Goal: Task Accomplishment & Management: Manage account settings

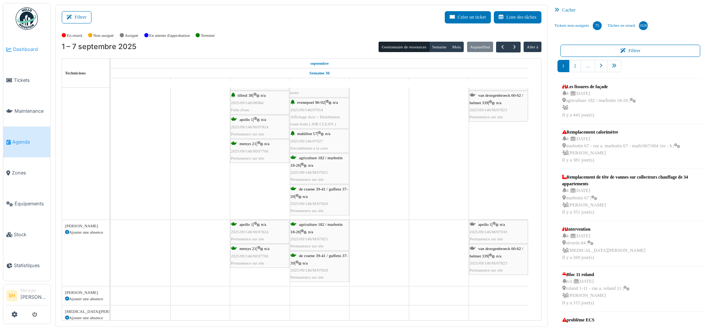
scroll to position [93, 0]
click at [76, 18] on button "Filtrer" at bounding box center [77, 17] width 30 height 12
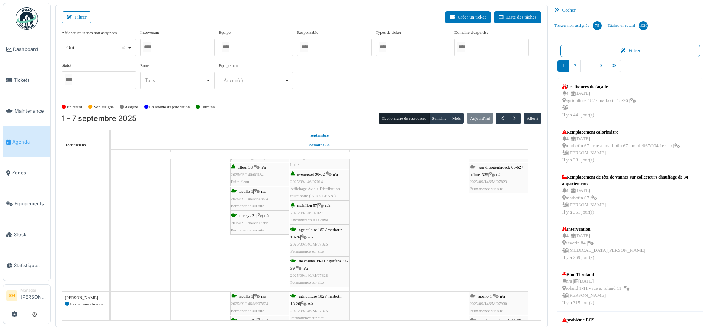
click at [259, 41] on div at bounding box center [256, 47] width 74 height 17
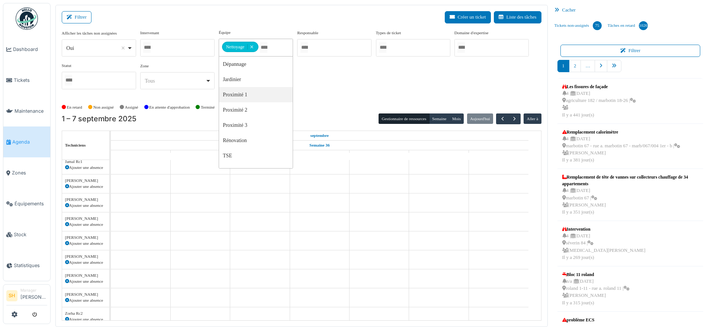
click at [320, 106] on div "En retard Non assigné Assigné En attente d'approbation Terminé" at bounding box center [301, 107] width 479 height 12
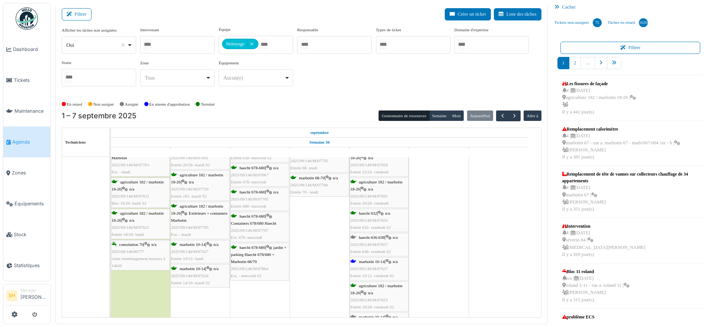
click at [368, 261] on span "marbotin 10-14" at bounding box center [372, 261] width 26 height 4
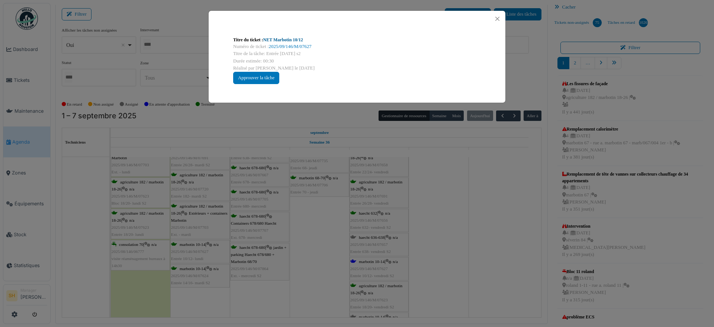
click at [271, 38] on link "NET Marbotin 10/12" at bounding box center [283, 39] width 40 height 5
drag, startPoint x: 486, startPoint y: 237, endPoint x: 439, endPoint y: 239, distance: 46.5
click at [482, 237] on div "Titre du ticket : NET Marbotin 10/12 Numéro de ticket : 2025/09/146/M/07627 Tit…" at bounding box center [357, 163] width 714 height 327
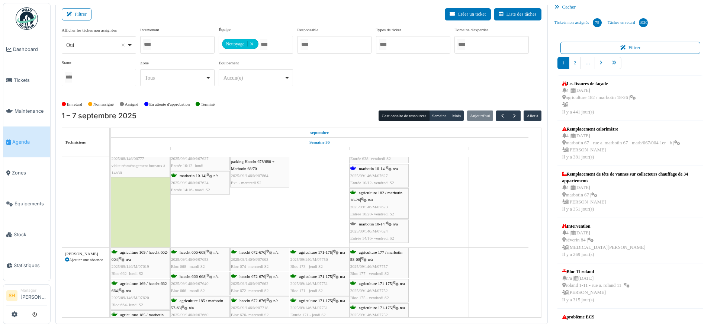
scroll to position [0, 0]
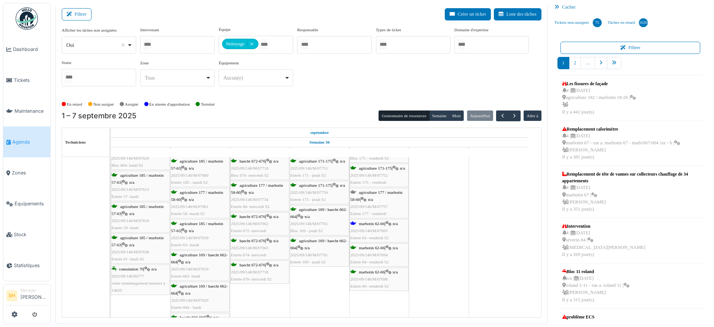
click at [378, 225] on div "marbotin 62-66 | n/a 2025/09/146/M/07695 Entrée 62- vendredi S2" at bounding box center [379, 231] width 58 height 22
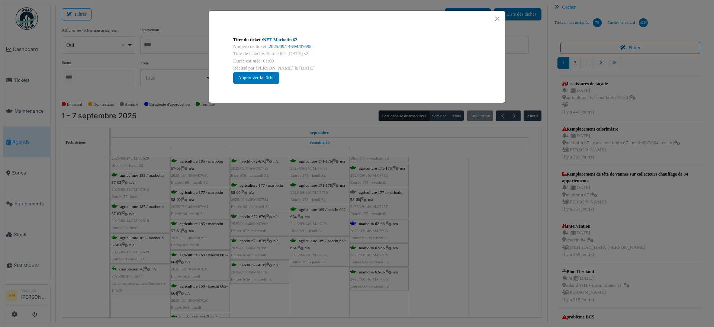
click at [275, 38] on link "NET Marbotin 62" at bounding box center [280, 39] width 34 height 5
drag, startPoint x: 471, startPoint y: 217, endPoint x: 450, endPoint y: 223, distance: 21.6
click at [470, 218] on div "Titre du ticket : NET Marbotin 62 Numéro de ticket : 2025/09/146/M/07695 Titre …" at bounding box center [357, 163] width 714 height 327
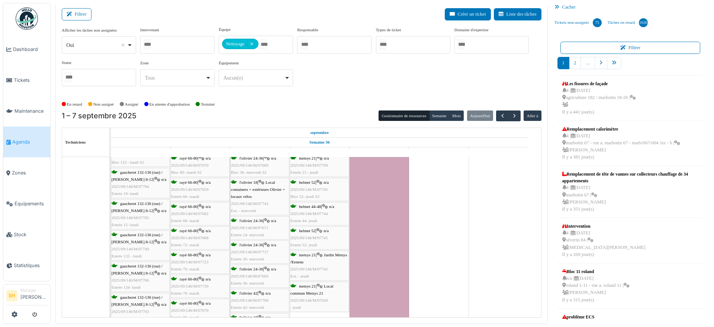
scroll to position [697, 0]
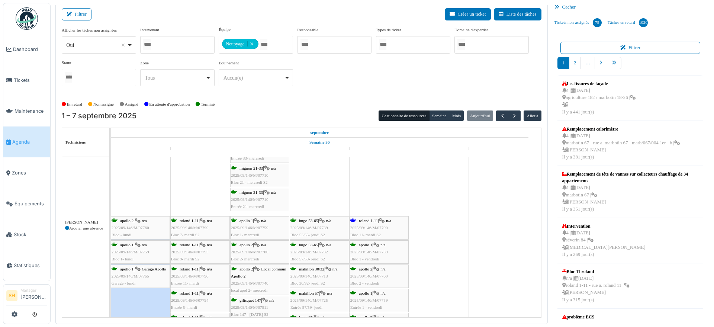
click at [377, 223] on div "roland 1-11 | n/a 2025/09/146/M/07790 Bloc 11- mardi S2" at bounding box center [379, 228] width 58 height 22
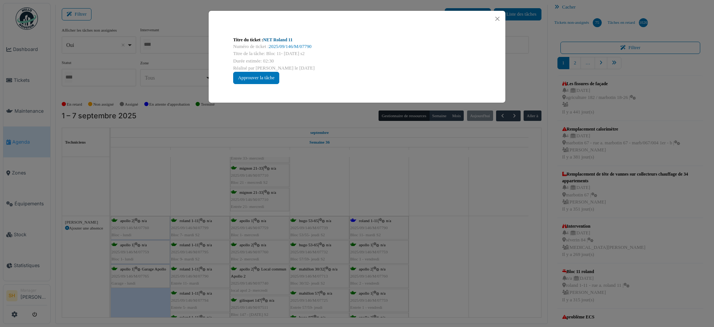
click at [269, 37] on link "NET Roland 11" at bounding box center [277, 39] width 29 height 5
click at [514, 208] on div "Titre du ticket : NET Roland 11 Numéro de ticket : 2025/09/146/M/07790 Titre de…" at bounding box center [357, 163] width 714 height 327
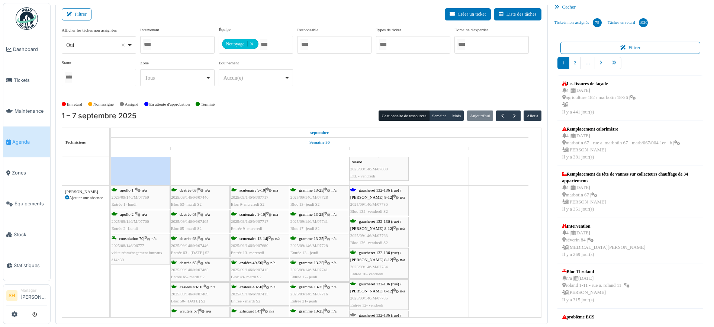
drag, startPoint x: 418, startPoint y: 228, endPoint x: 413, endPoint y: 229, distance: 5.4
click at [418, 228] on td at bounding box center [438, 172] width 59 height 2819
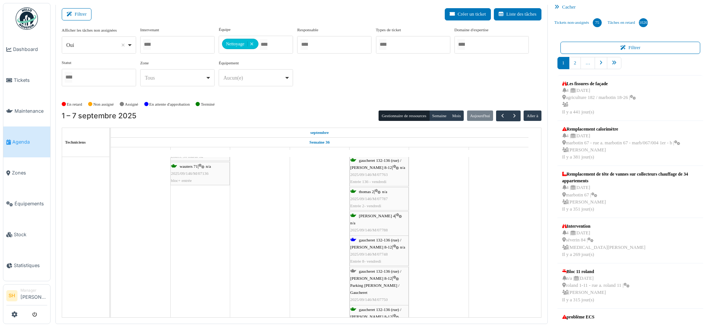
scroll to position [1626, 0]
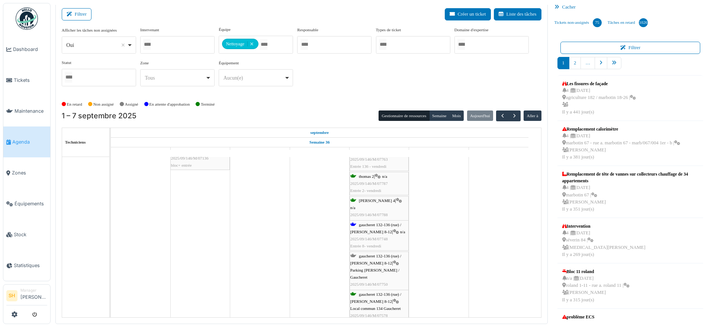
click at [367, 259] on div "gaucheret 132-136 (rue) / thomas 8-12 | Parking Thomas / Gaucheret 2025/09/146/…" at bounding box center [379, 273] width 58 height 43
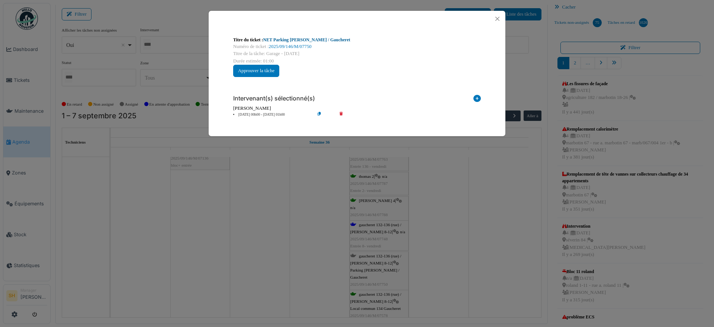
click at [292, 39] on link "NET Parking Thomas / Gaucheret" at bounding box center [306, 39] width 87 height 5
click at [442, 203] on div "Titre du ticket : NET Parking Thomas / Gaucheret Numéro de ticket : 2025/09/146…" at bounding box center [357, 163] width 714 height 327
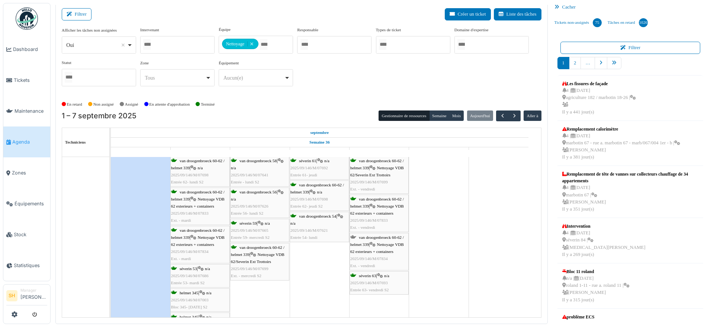
scroll to position [1812, 0]
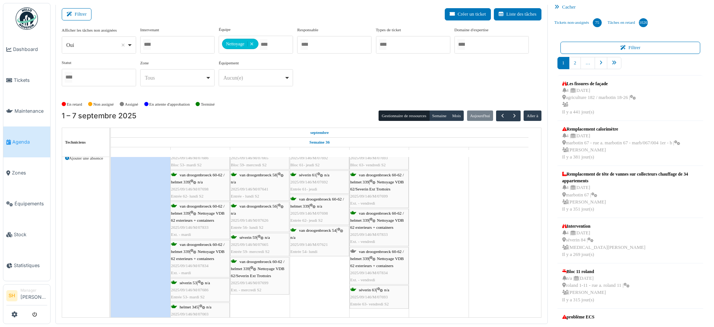
click at [370, 248] on div "van droogenbroeck 60-62 / helmet 339 | Nettoyage VDB 62 exterieurs + containers…" at bounding box center [379, 266] width 58 height 36
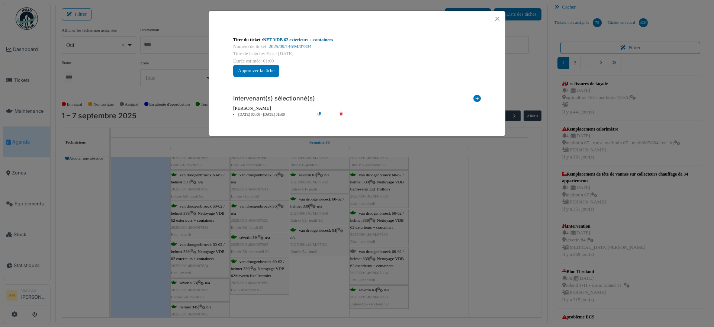
click at [288, 37] on link "NET VDB 62 exterieurs + containers" at bounding box center [298, 39] width 70 height 5
drag, startPoint x: 474, startPoint y: 231, endPoint x: 459, endPoint y: 235, distance: 15.1
click at [475, 231] on div "Titre du ticket : NET VDB 62 exterieurs + containers Numéro de ticket : 2025/09…" at bounding box center [357, 163] width 714 height 327
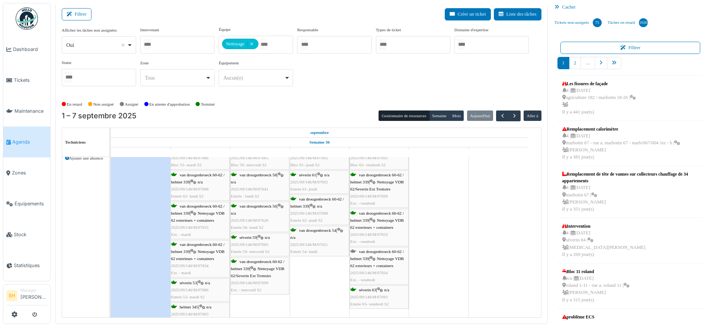
click at [389, 219] on span "Nettoyage VDB 62 exterieurs + containers" at bounding box center [377, 224] width 54 height 12
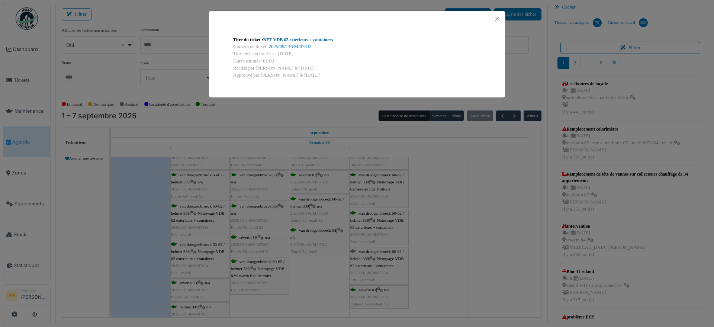
click at [298, 38] on link "NET VDB 62 exterieurs + containers" at bounding box center [298, 39] width 70 height 5
drag, startPoint x: 523, startPoint y: 263, endPoint x: 511, endPoint y: 259, distance: 12.4
click at [522, 263] on div "Titre du ticket : NET VDB 62 exterieurs + containers Numéro de ticket : 2025/09…" at bounding box center [357, 163] width 714 height 327
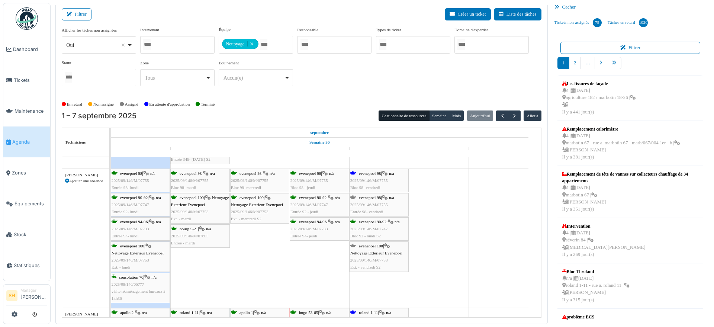
click at [378, 172] on span "evenepoel 98" at bounding box center [370, 173] width 22 height 4
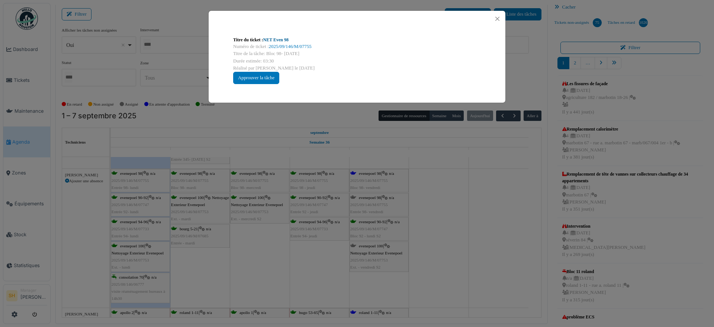
click at [282, 38] on link "NET Even 98" at bounding box center [275, 39] width 25 height 5
drag, startPoint x: 433, startPoint y: 204, endPoint x: 428, endPoint y: 207, distance: 5.2
click at [432, 204] on div "Titre du ticket : NET Even 98 Numéro de ticket : 2025/09/146/M/07755 Titre de l…" at bounding box center [357, 163] width 714 height 327
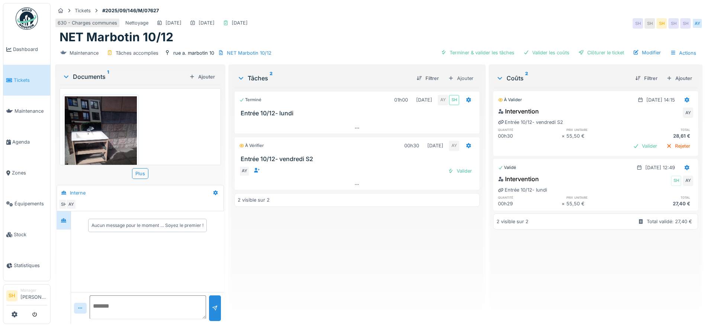
click at [90, 134] on img at bounding box center [101, 144] width 72 height 96
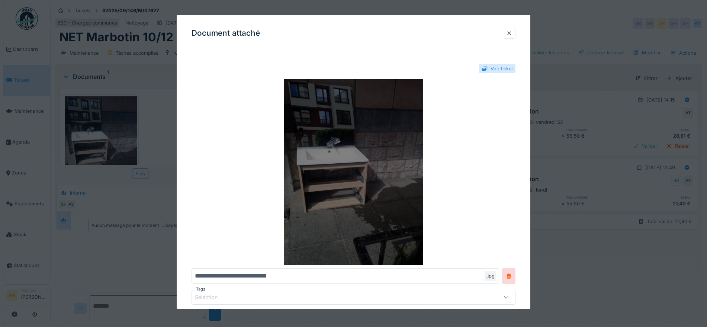
click at [322, 162] on img at bounding box center [353, 172] width 324 height 186
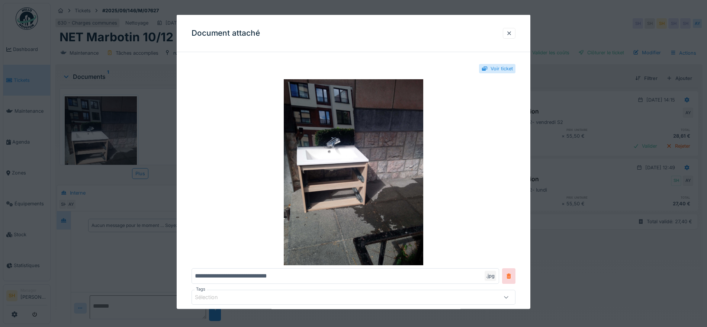
drag, startPoint x: 513, startPoint y: 30, endPoint x: 500, endPoint y: 54, distance: 27.4
click at [512, 30] on div at bounding box center [509, 32] width 6 height 7
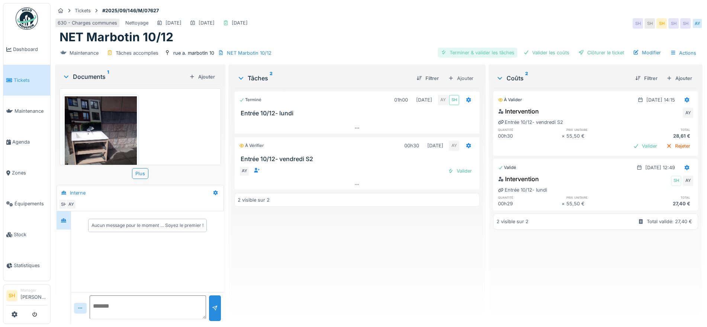
drag, startPoint x: 466, startPoint y: 49, endPoint x: 482, endPoint y: 50, distance: 16.0
click at [469, 50] on div "Terminer & valider les tâches" at bounding box center [477, 53] width 80 height 10
drag, startPoint x: 536, startPoint y: 48, endPoint x: 553, endPoint y: 50, distance: 16.9
click at [539, 49] on div "Valider les coûts" at bounding box center [546, 53] width 52 height 10
drag, startPoint x: 583, startPoint y: 50, endPoint x: 414, endPoint y: 110, distance: 179.6
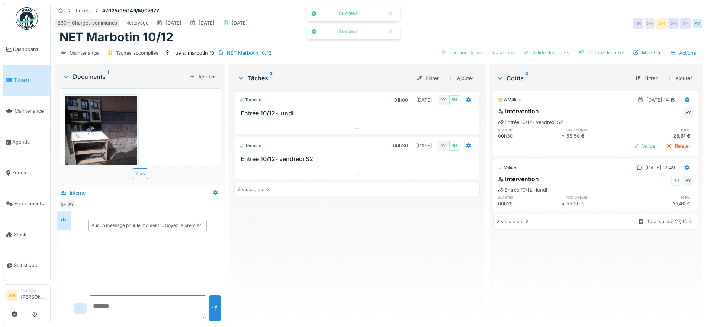
click at [582, 52] on div "Clôturer le ticket" at bounding box center [601, 53] width 52 height 10
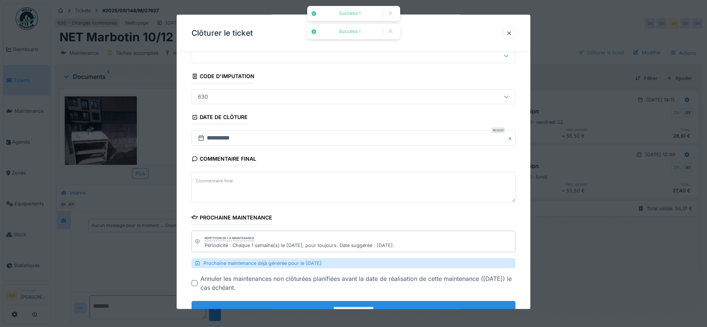
scroll to position [58, 0]
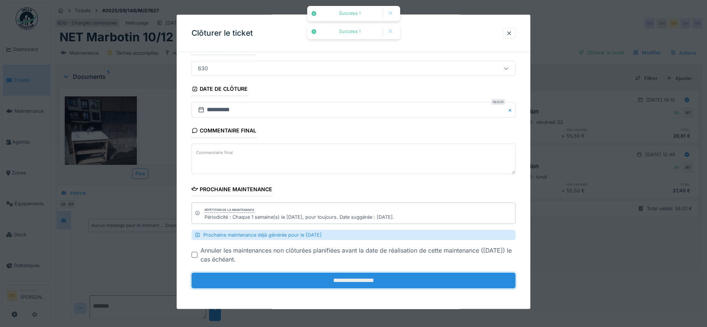
click at [305, 279] on input "**********" at bounding box center [353, 280] width 324 height 16
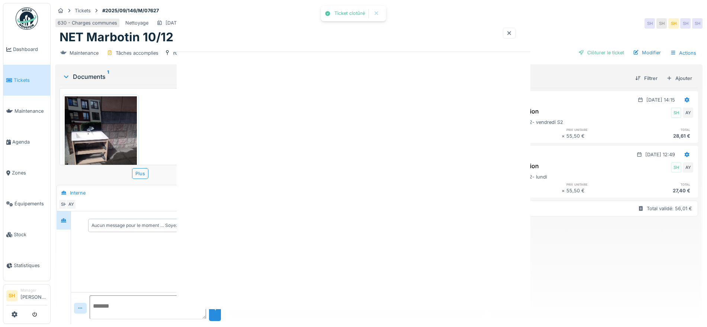
scroll to position [0, 0]
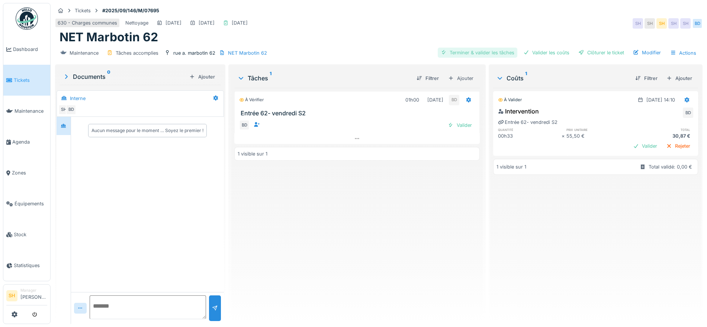
drag, startPoint x: 459, startPoint y: 52, endPoint x: 482, endPoint y: 54, distance: 22.8
click at [465, 53] on div "Terminer & valider les tâches" at bounding box center [477, 53] width 80 height 10
drag, startPoint x: 535, startPoint y: 54, endPoint x: 575, endPoint y: 53, distance: 39.8
click at [540, 54] on div "Valider les coûts" at bounding box center [546, 53] width 52 height 10
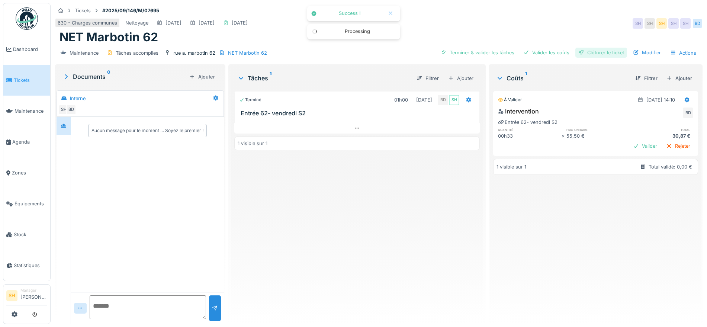
click at [588, 53] on div "Clôturer le ticket" at bounding box center [601, 53] width 52 height 10
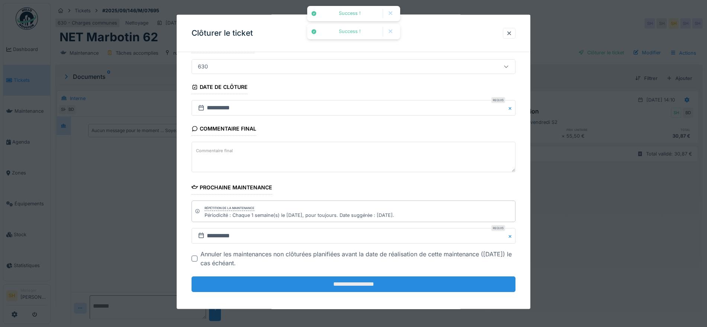
scroll to position [64, 0]
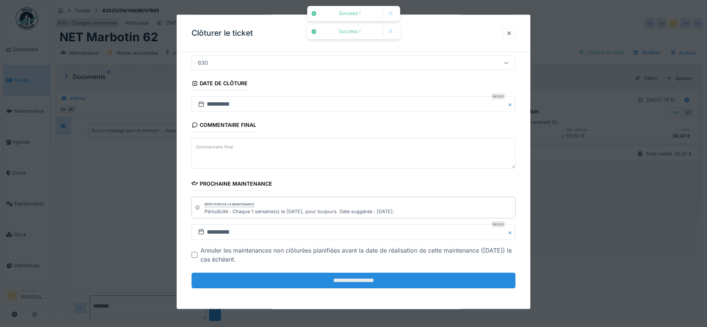
click at [411, 284] on input "**********" at bounding box center [353, 280] width 324 height 16
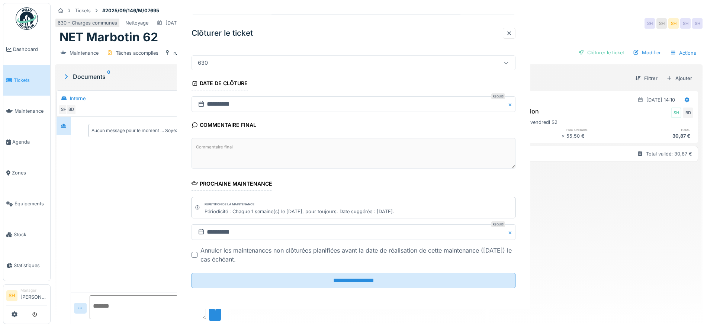
scroll to position [0, 0]
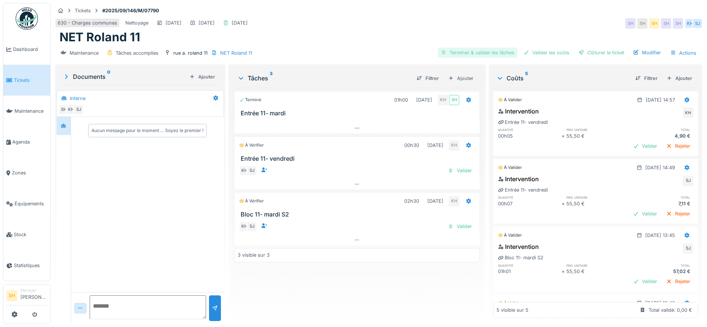
click at [488, 52] on div "Terminer & valider les tâches" at bounding box center [477, 53] width 80 height 10
drag, startPoint x: 533, startPoint y: 48, endPoint x: 565, endPoint y: 49, distance: 32.3
click at [538, 49] on div "Valider les coûts" at bounding box center [546, 53] width 52 height 10
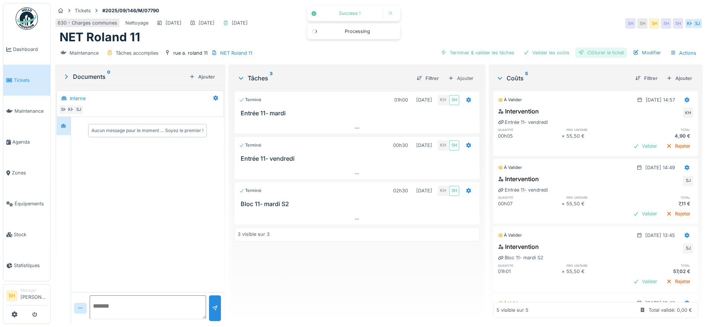
click at [578, 49] on div "Clôturer le ticket" at bounding box center [601, 53] width 52 height 10
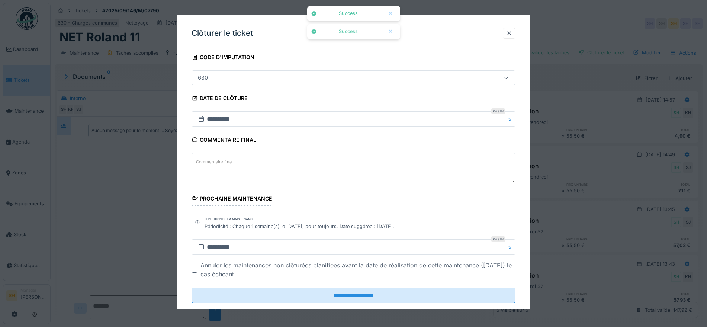
scroll to position [64, 0]
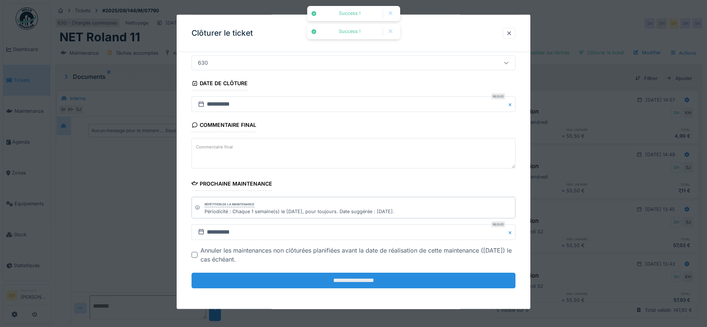
click at [387, 283] on input "**********" at bounding box center [353, 280] width 324 height 16
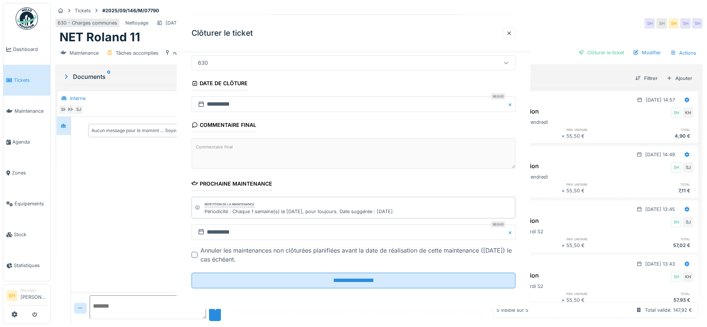
scroll to position [0, 0]
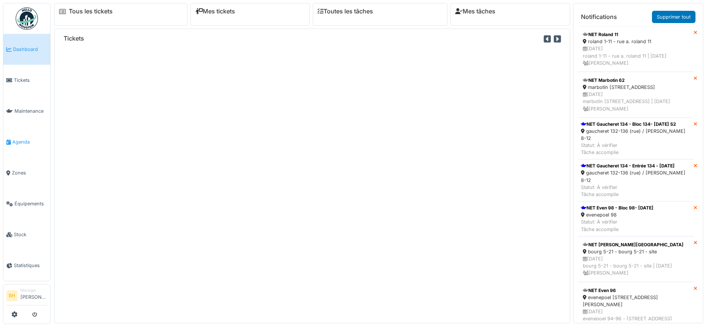
click at [29, 141] on span "Agenda" at bounding box center [29, 141] width 35 height 7
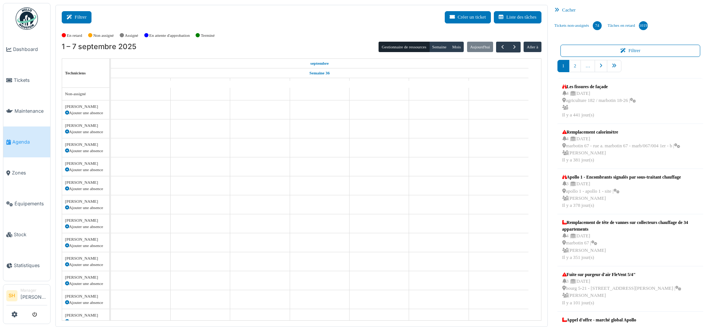
click at [80, 15] on button "Filtrer" at bounding box center [77, 17] width 30 height 12
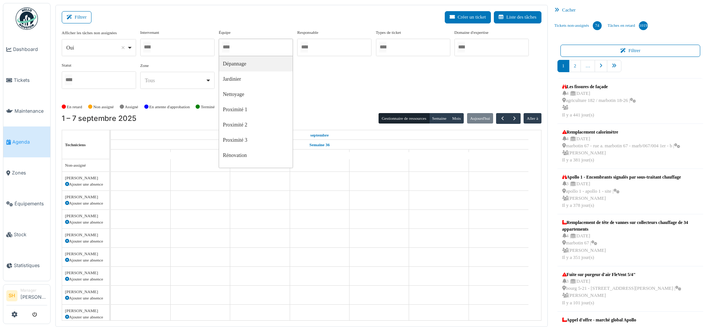
click at [229, 44] on input "Tous" at bounding box center [225, 47] width 7 height 11
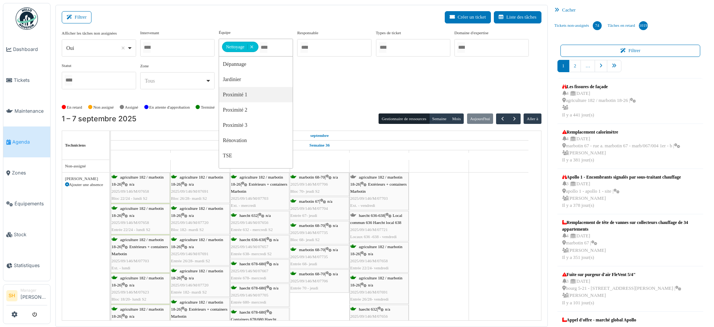
click at [316, 103] on div "En retard Non assigné Assigné En attente d'approbation Terminé" at bounding box center [301, 107] width 479 height 12
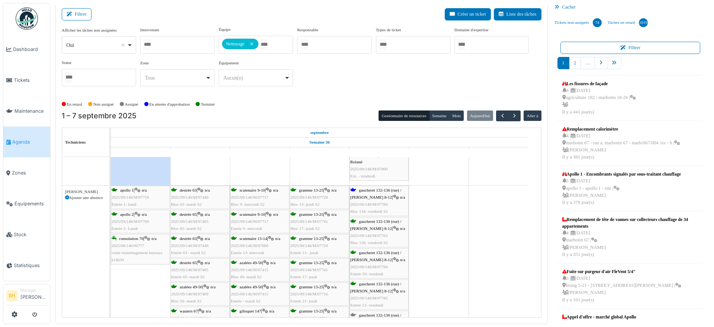
click at [374, 190] on span "gaucheret 132-136 (rue) / thomas 8-12" at bounding box center [375, 194] width 51 height 12
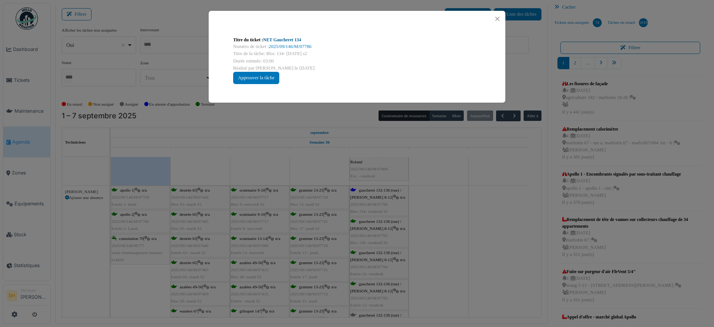
click at [277, 41] on link "NET Gaucheret 134" at bounding box center [282, 39] width 38 height 5
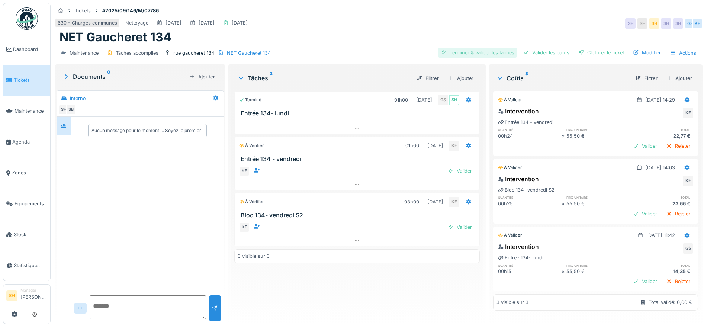
click at [489, 54] on div "Terminer & valider les tâches" at bounding box center [477, 53] width 80 height 10
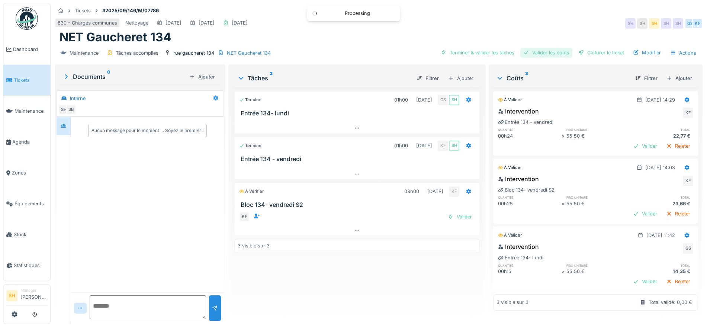
click at [539, 53] on div "Valider les coûts" at bounding box center [546, 53] width 52 height 10
click at [587, 53] on div "Clôturer le ticket" at bounding box center [601, 53] width 52 height 10
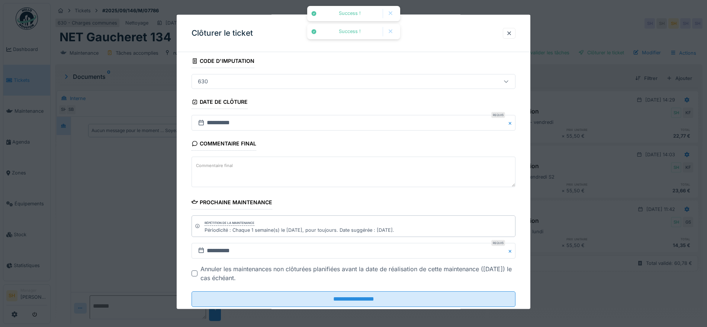
scroll to position [64, 0]
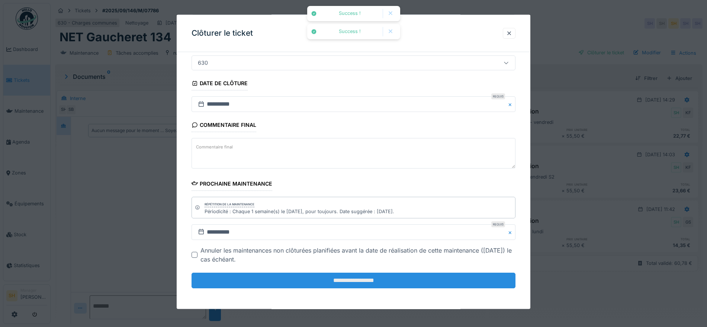
click at [388, 281] on input "**********" at bounding box center [353, 280] width 324 height 16
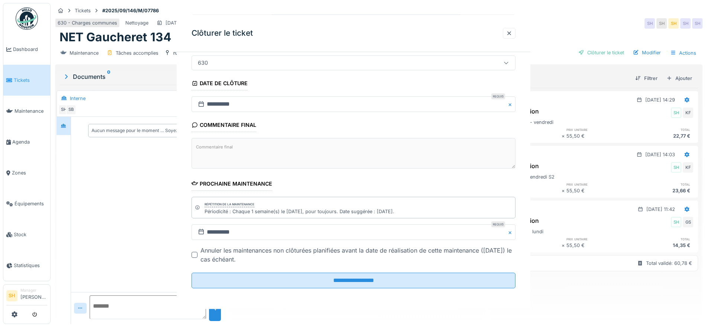
scroll to position [0, 0]
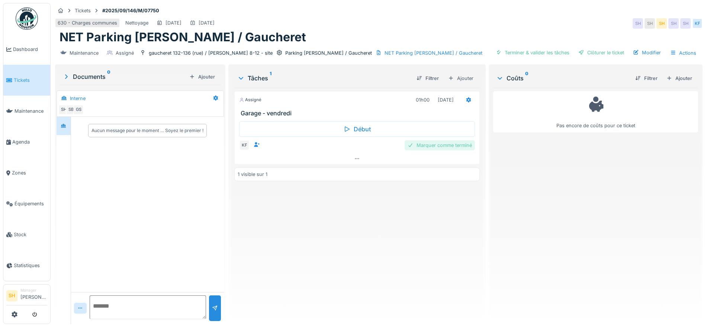
click at [443, 145] on div "Marquer comme terminé" at bounding box center [439, 145] width 70 height 10
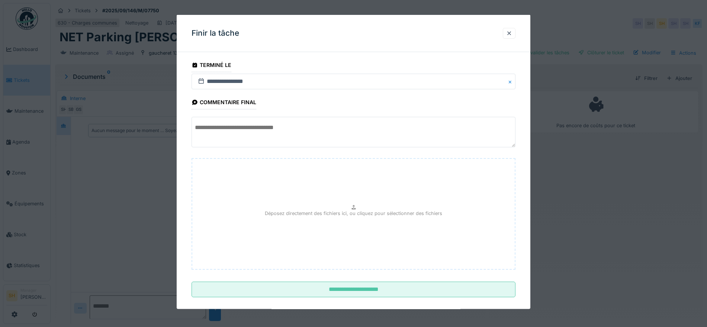
click at [314, 136] on textarea at bounding box center [353, 132] width 324 height 30
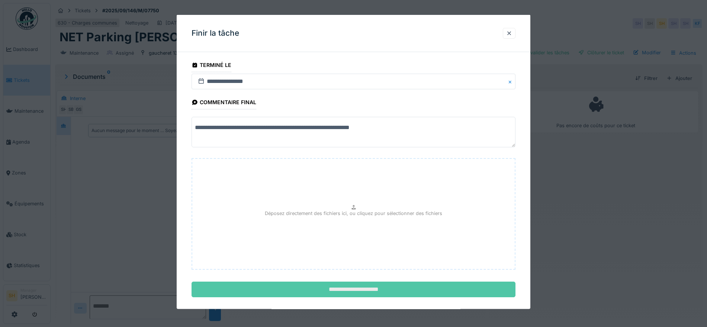
type textarea "**********"
click at [363, 289] on input "**********" at bounding box center [353, 289] width 324 height 16
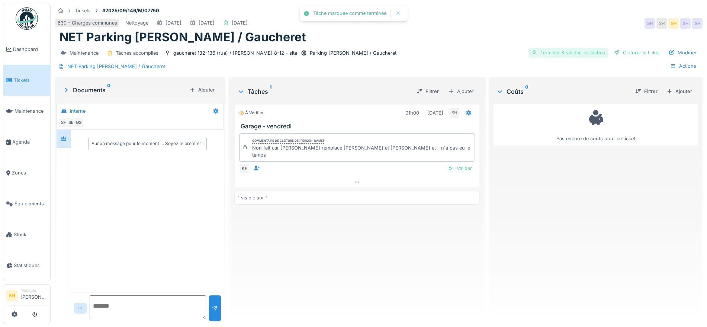
drag, startPoint x: 508, startPoint y: 53, endPoint x: 522, endPoint y: 52, distance: 14.2
click at [528, 52] on div "Terminer & valider les tâches" at bounding box center [568, 53] width 80 height 10
click at [611, 51] on div "Clôturer le ticket" at bounding box center [637, 53] width 52 height 10
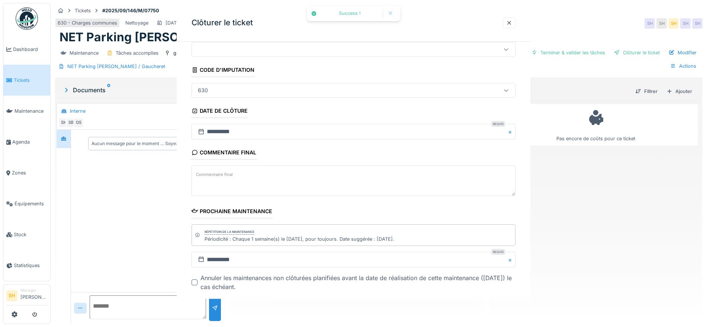
scroll to position [64, 0]
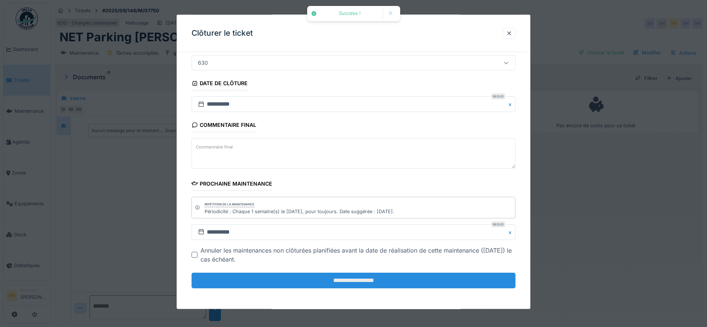
click at [323, 281] on input "**********" at bounding box center [353, 280] width 324 height 16
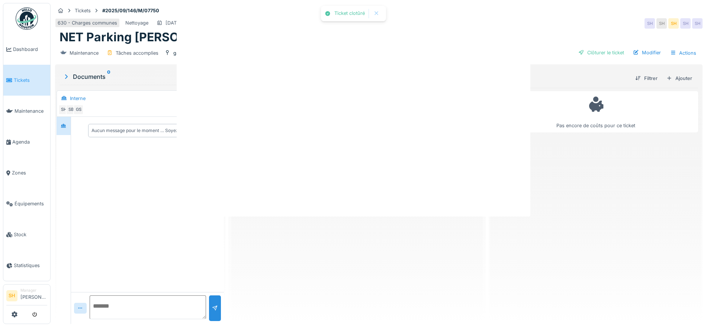
scroll to position [0, 0]
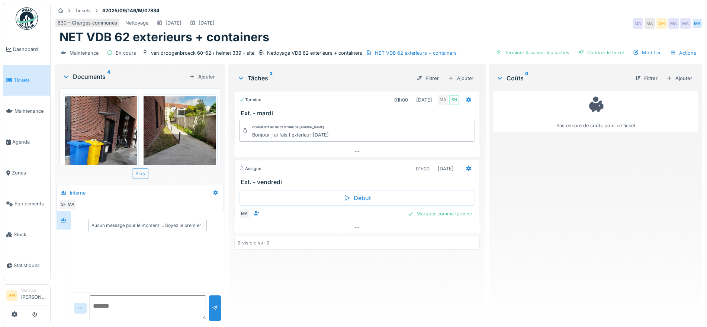
drag, startPoint x: 516, startPoint y: 54, endPoint x: 566, endPoint y: 55, distance: 49.8
click at [518, 54] on div "Terminer & valider les tâches" at bounding box center [532, 53] width 80 height 10
click at [585, 55] on div "Clôturer le ticket" at bounding box center [601, 53] width 52 height 10
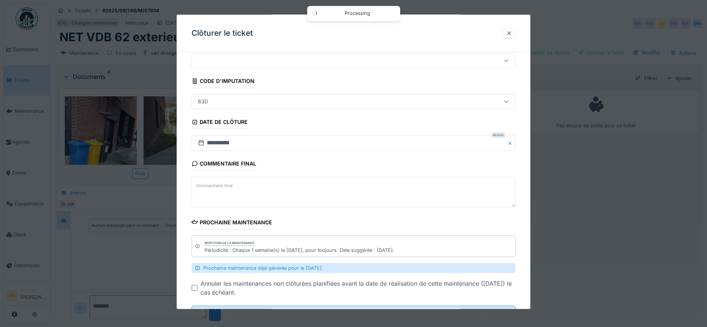
scroll to position [46, 0]
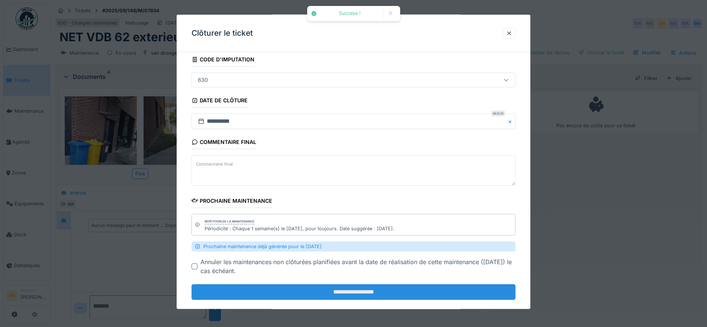
click at [372, 290] on input "**********" at bounding box center [353, 292] width 324 height 16
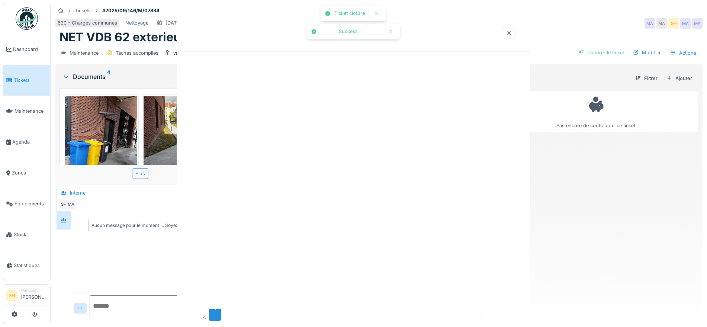
scroll to position [0, 0]
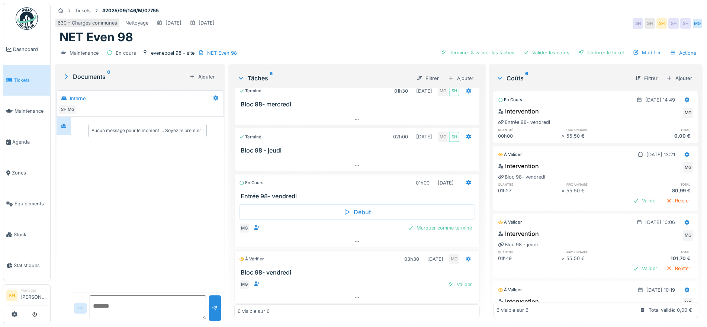
scroll to position [103, 0]
click at [450, 280] on div "Valider" at bounding box center [459, 282] width 30 height 10
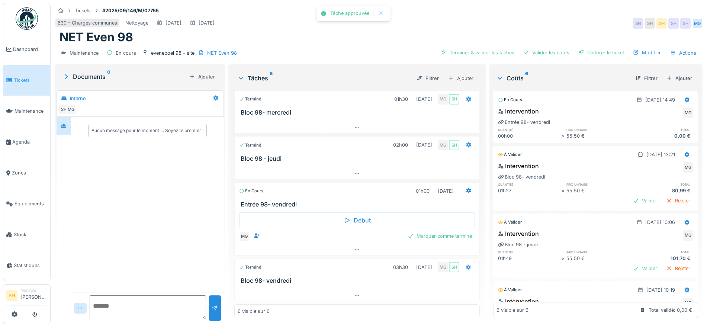
scroll to position [92, 0]
